Goal: Transaction & Acquisition: Download file/media

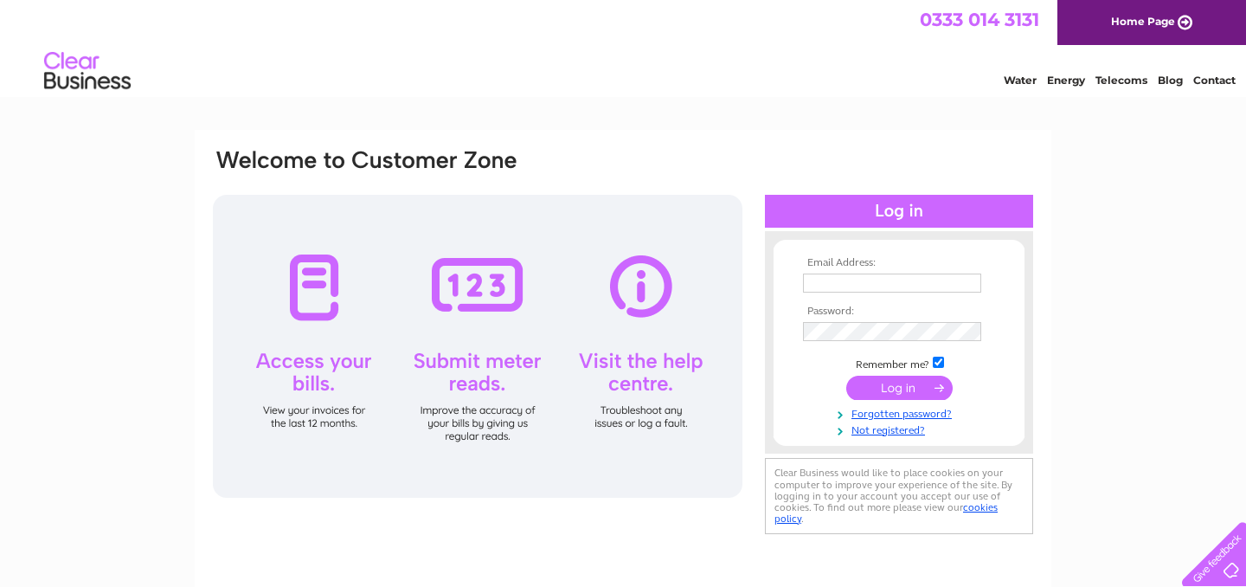
type input "adrian@shearsbyvalleylakes.com"
click at [922, 389] on input "submit" at bounding box center [900, 388] width 106 height 24
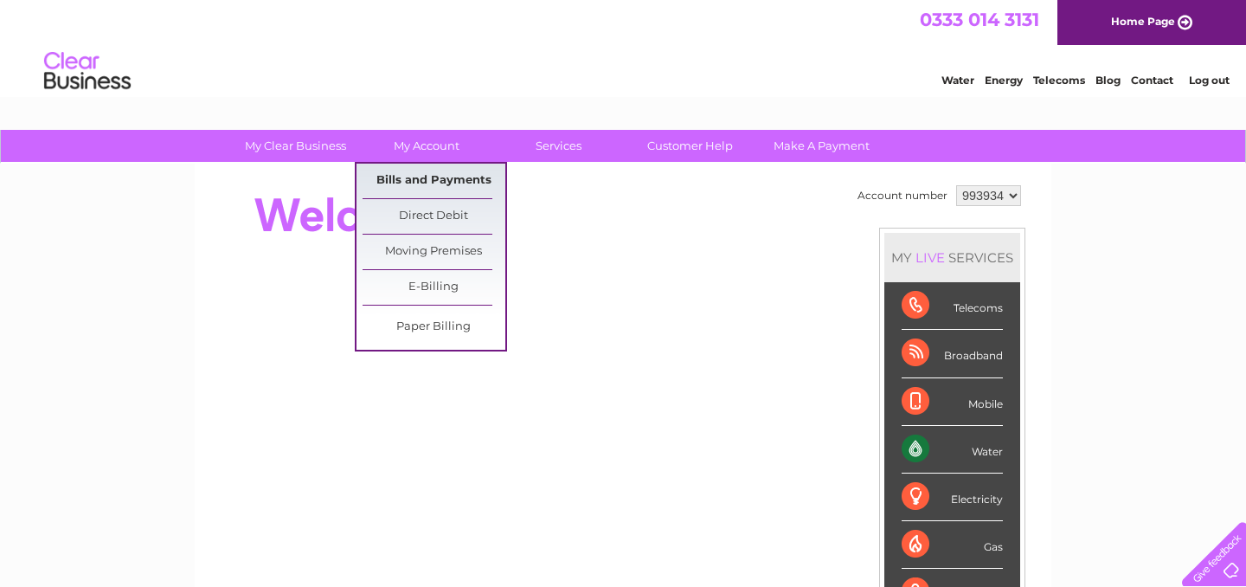
click at [420, 180] on link "Bills and Payments" at bounding box center [434, 181] width 143 height 35
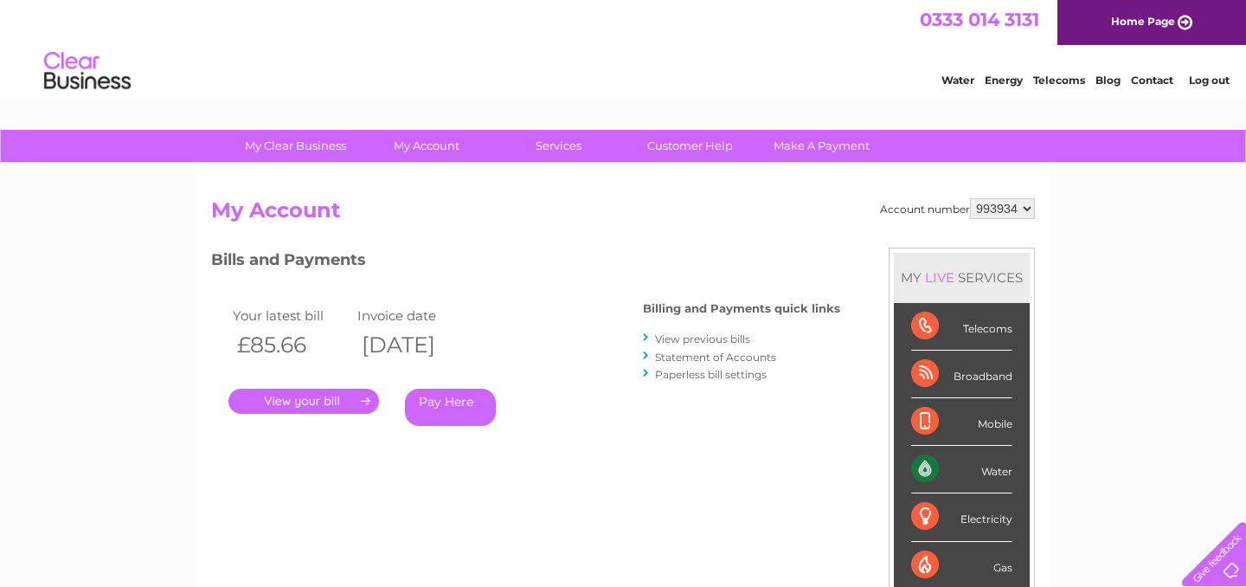
click at [345, 397] on link "." at bounding box center [304, 401] width 151 height 25
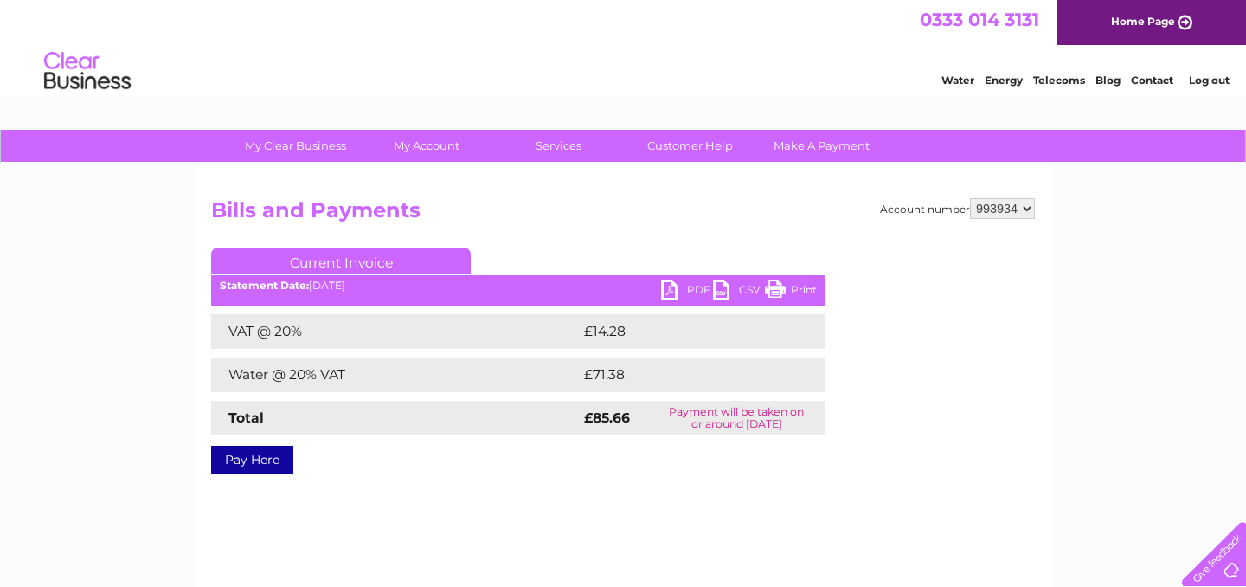
scroll to position [1, 0]
click at [672, 284] on link "PDF" at bounding box center [687, 291] width 52 height 25
